Goal: Information Seeking & Learning: Learn about a topic

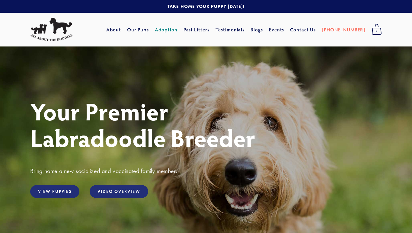
click at [173, 32] on link "Adoption" at bounding box center [166, 29] width 23 height 11
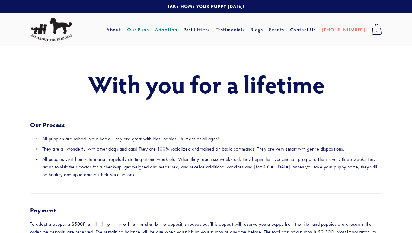
click at [149, 30] on link "Our Pups" at bounding box center [138, 29] width 22 height 11
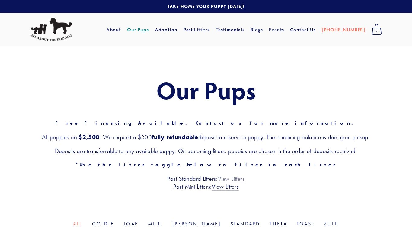
click at [224, 179] on link "View Litters" at bounding box center [231, 179] width 27 height 8
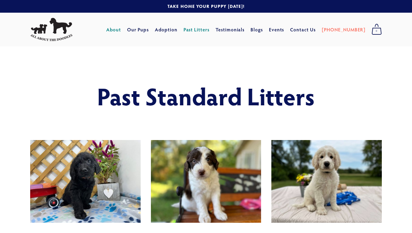
click at [121, 29] on link "About" at bounding box center [113, 29] width 15 height 11
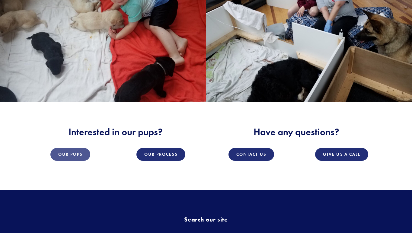
scroll to position [792, 0]
click at [79, 152] on link "Our Pups" at bounding box center [70, 154] width 40 height 13
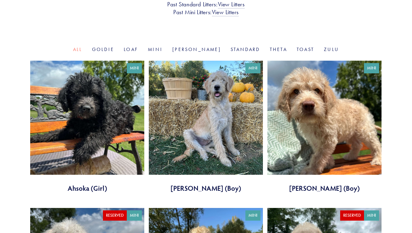
scroll to position [175, 0]
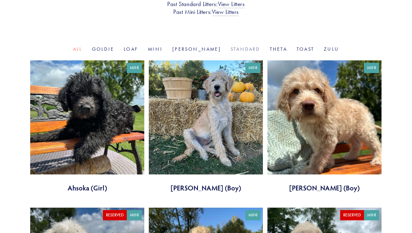
click at [230, 50] on link "Standard" at bounding box center [245, 49] width 30 height 6
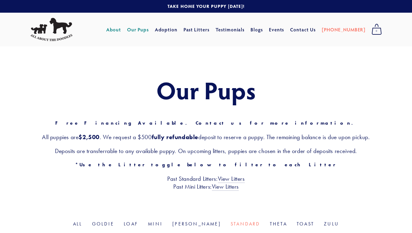
click at [121, 31] on link "About" at bounding box center [113, 29] width 15 height 11
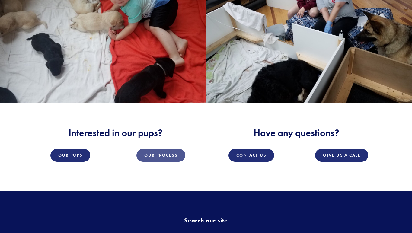
scroll to position [792, 0]
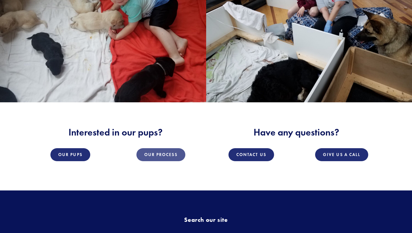
click at [164, 153] on link "Our Process" at bounding box center [160, 154] width 49 height 13
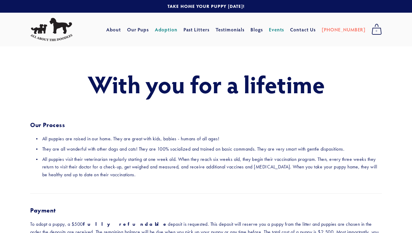
click at [284, 30] on link "Events" at bounding box center [276, 29] width 15 height 11
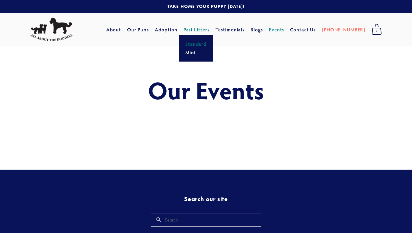
click at [204, 43] on link "Standard" at bounding box center [195, 44] width 25 height 8
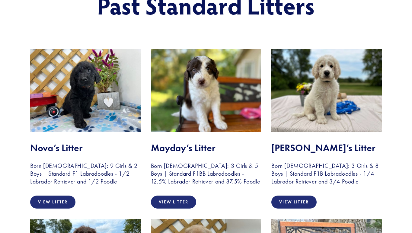
scroll to position [91, 0]
